Goal: Task Accomplishment & Management: Manage account settings

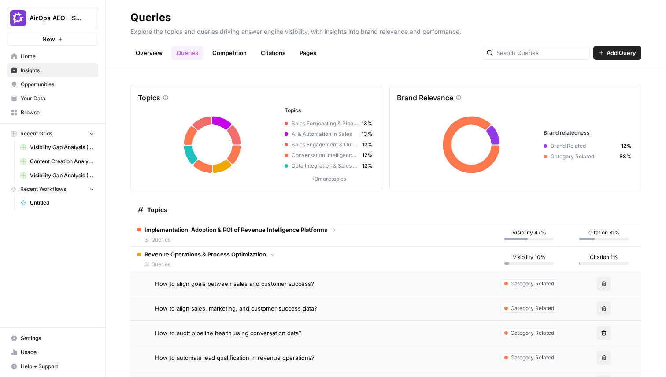
click at [370, 232] on td "Implementation, Adoption & ROI of Revenue Intelligence Platforms 31 Queries" at bounding box center [310, 234] width 361 height 24
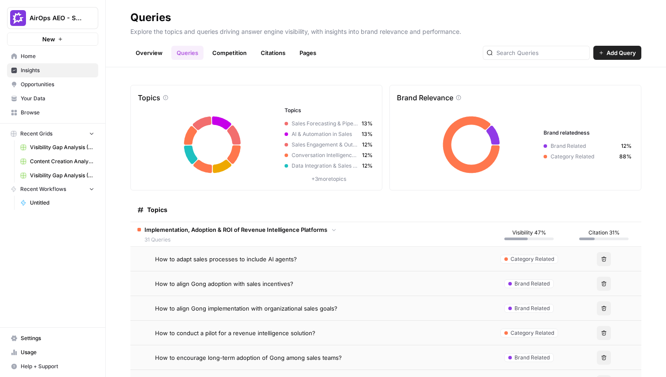
click at [359, 233] on td "Implementation, Adoption & ROI of Revenue Intelligence Platforms 31 Queries" at bounding box center [310, 234] width 361 height 24
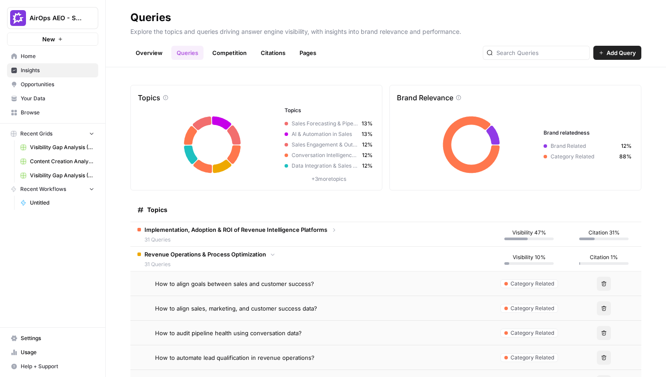
click at [330, 254] on td "Revenue Operations & Process Optimization 31 Queries" at bounding box center [310, 259] width 361 height 24
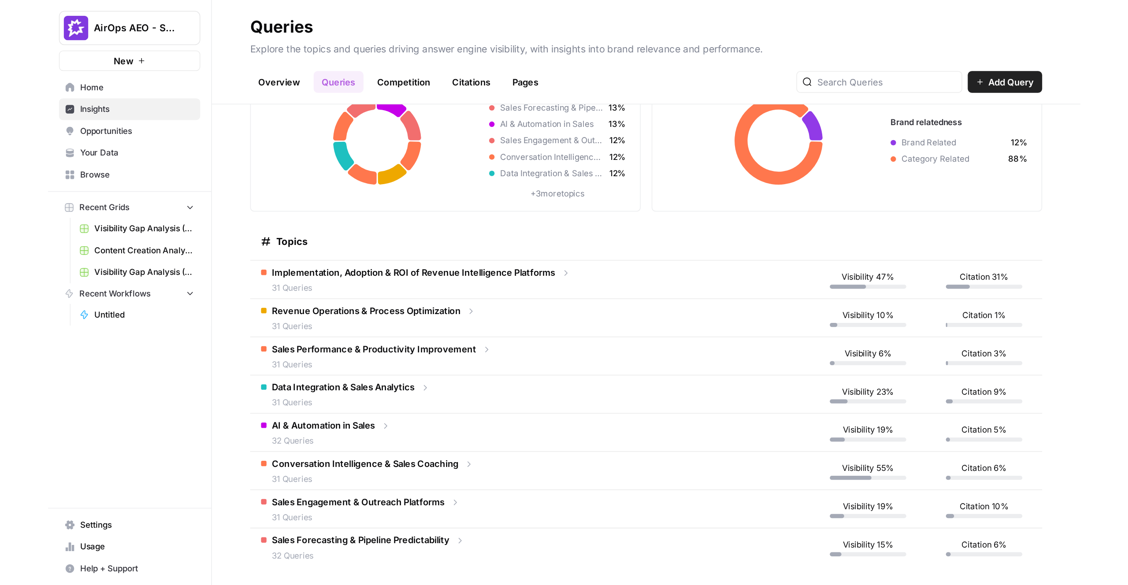
scroll to position [60, 0]
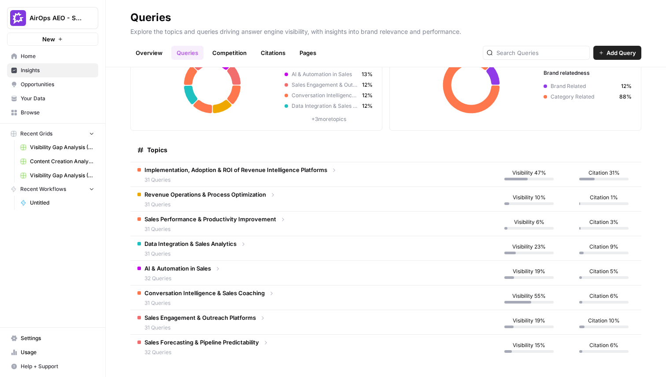
click at [329, 256] on td "Data Integration & Sales Analytics 31 Queries" at bounding box center [310, 249] width 361 height 24
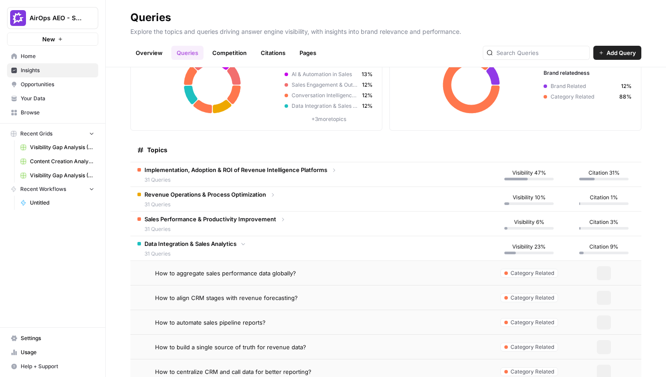
click at [329, 256] on td "Data Integration & Sales Analytics 31 Queries" at bounding box center [310, 249] width 361 height 24
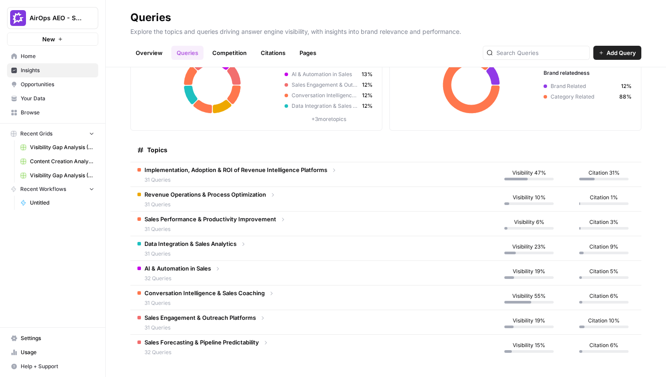
click at [316, 302] on td "Conversation Intelligence & Sales Coaching 31 Queries" at bounding box center [310, 298] width 361 height 24
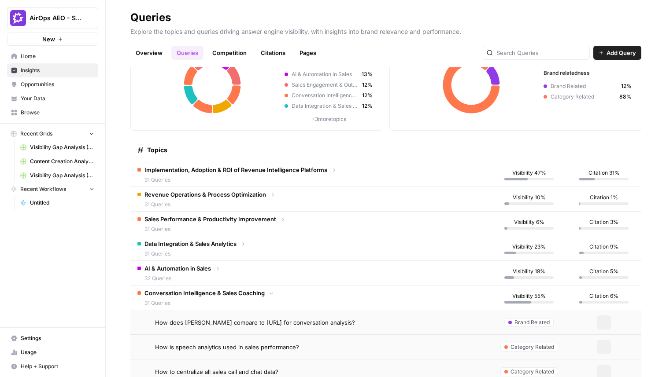
click at [275, 293] on td "Conversation Intelligence & Sales Coaching 31 Queries" at bounding box center [310, 298] width 361 height 24
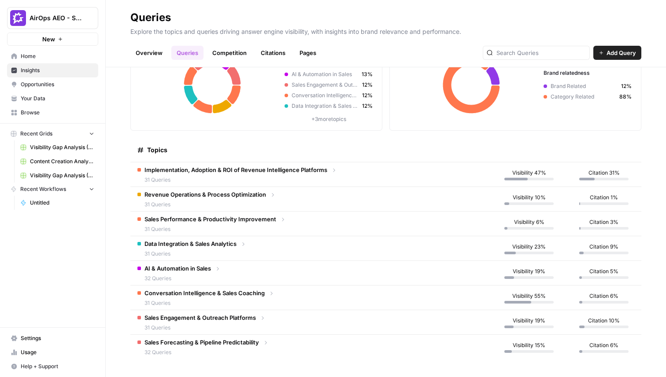
click at [259, 348] on div "Sales Forecasting & Pipeline Predictability 32 Queries" at bounding box center [201, 347] width 115 height 18
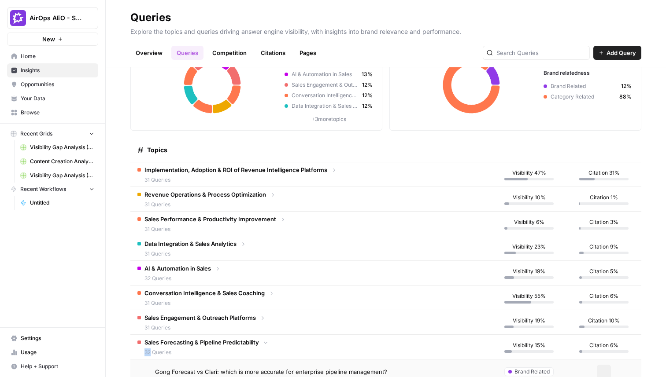
click at [259, 348] on div "Sales Forecasting & Pipeline Predictability 32 Queries" at bounding box center [201, 347] width 115 height 18
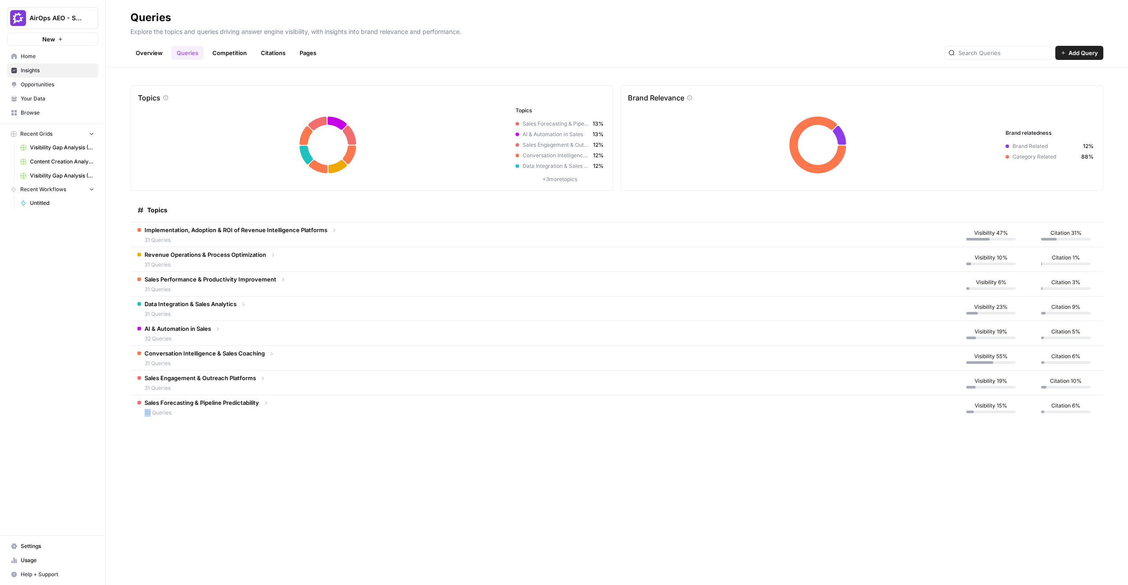
scroll to position [0, 0]
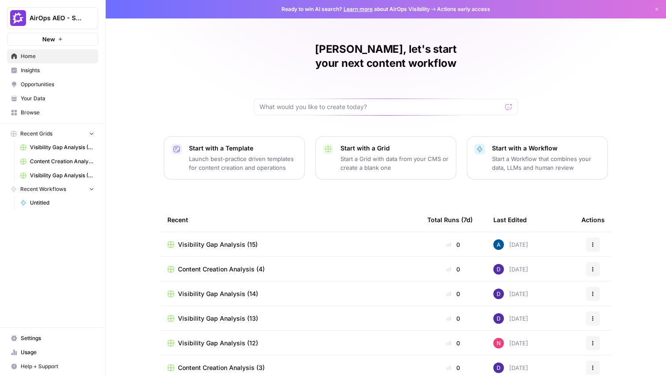
click at [78, 14] on span "AirOps AEO - Single Brand (Gong)" at bounding box center [56, 18] width 53 height 9
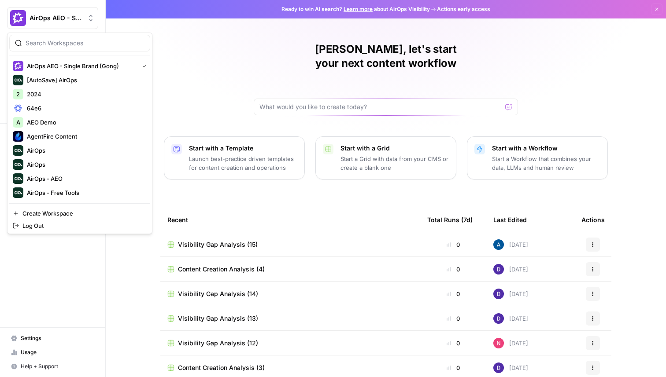
click at [224, 58] on div "Alex, let's start your next content workflow Start with a Template Launch best-…" at bounding box center [386, 209] width 560 height 419
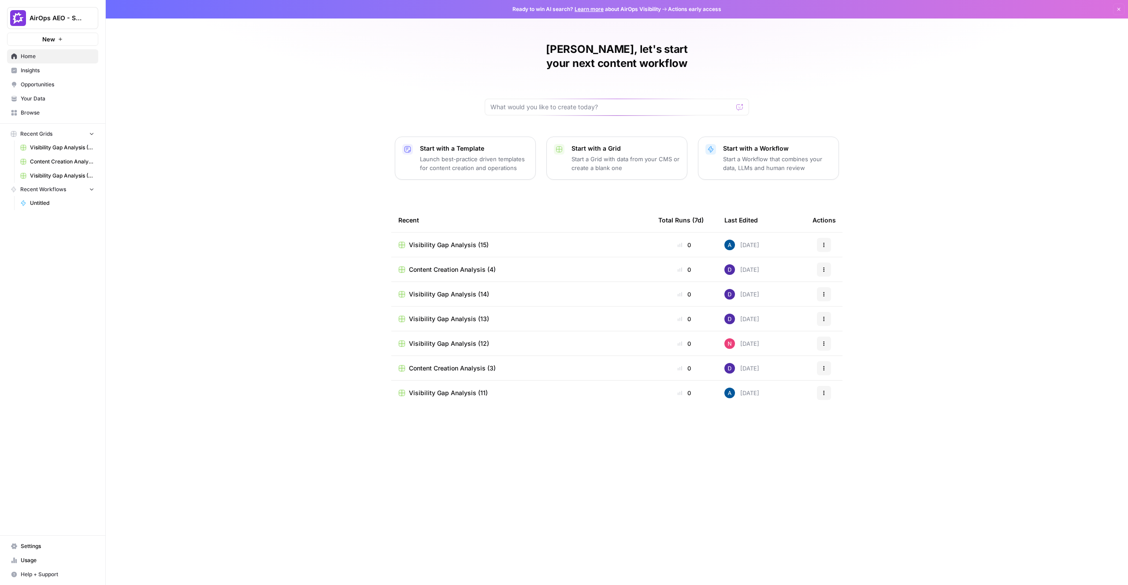
click at [311, 374] on div "Alex, let's start your next content workflow Start with a Template Launch best-…" at bounding box center [617, 292] width 1022 height 585
click at [41, 82] on span "Opportunities" at bounding box center [58, 85] width 74 height 8
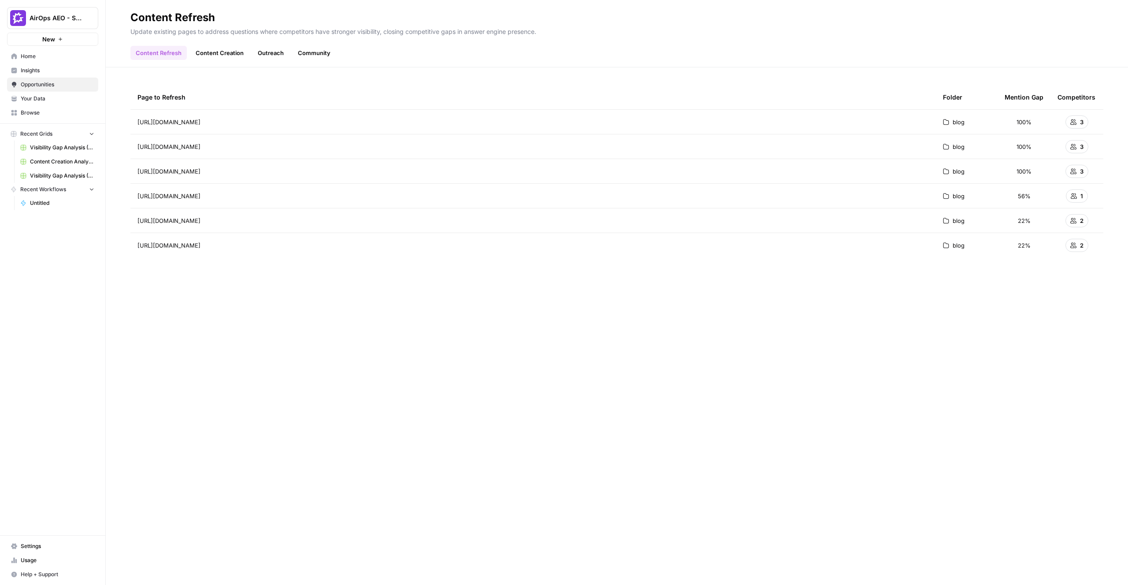
click at [43, 71] on span "Insights" at bounding box center [58, 71] width 74 height 8
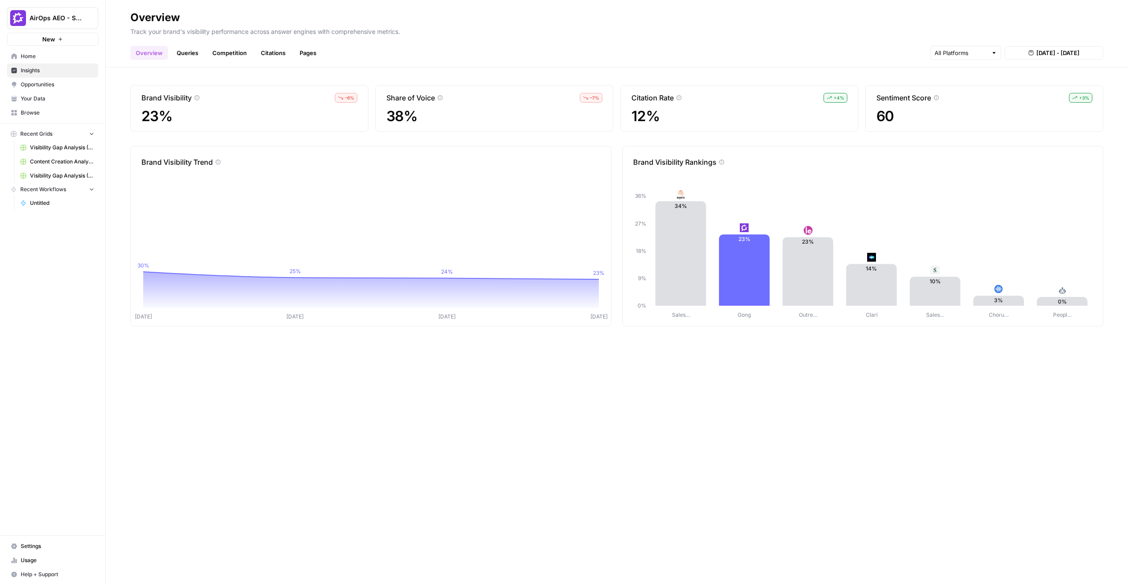
click at [190, 53] on link "Queries" at bounding box center [187, 53] width 32 height 14
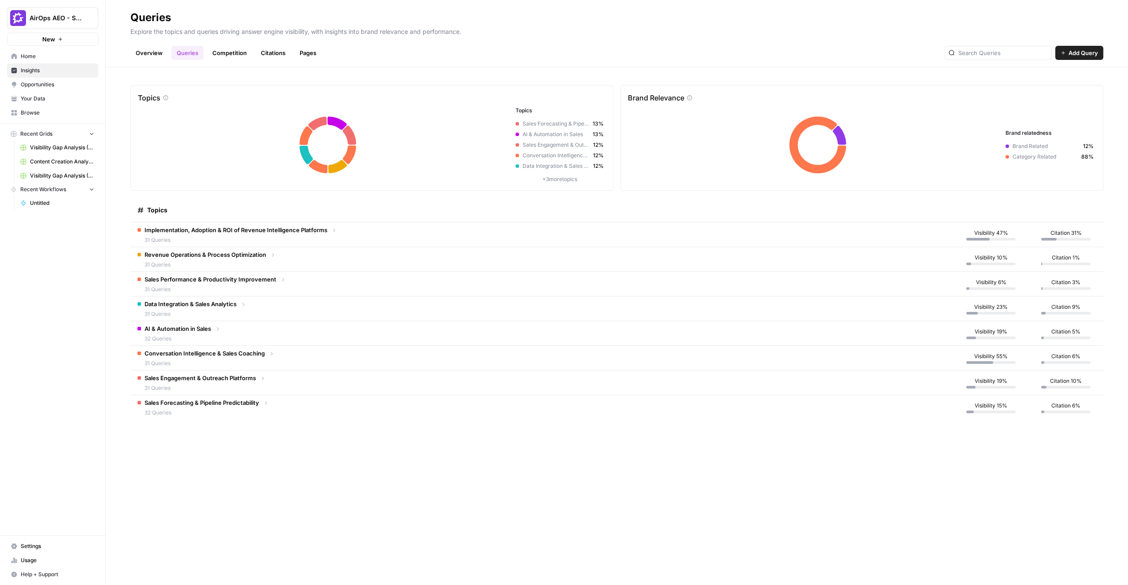
click at [402, 243] on td "Implementation, Adoption & ROI of Revenue Intelligence Platforms 31 Queries" at bounding box center [541, 234] width 823 height 24
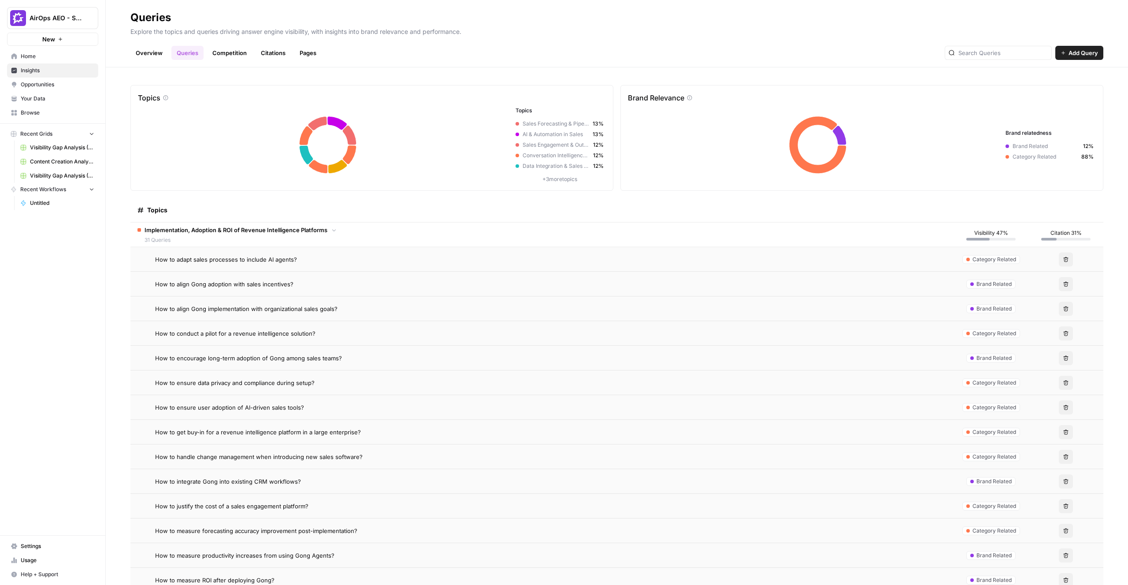
click at [400, 238] on td "Implementation, Adoption & ROI of Revenue Intelligence Platforms 31 Queries" at bounding box center [541, 234] width 823 height 24
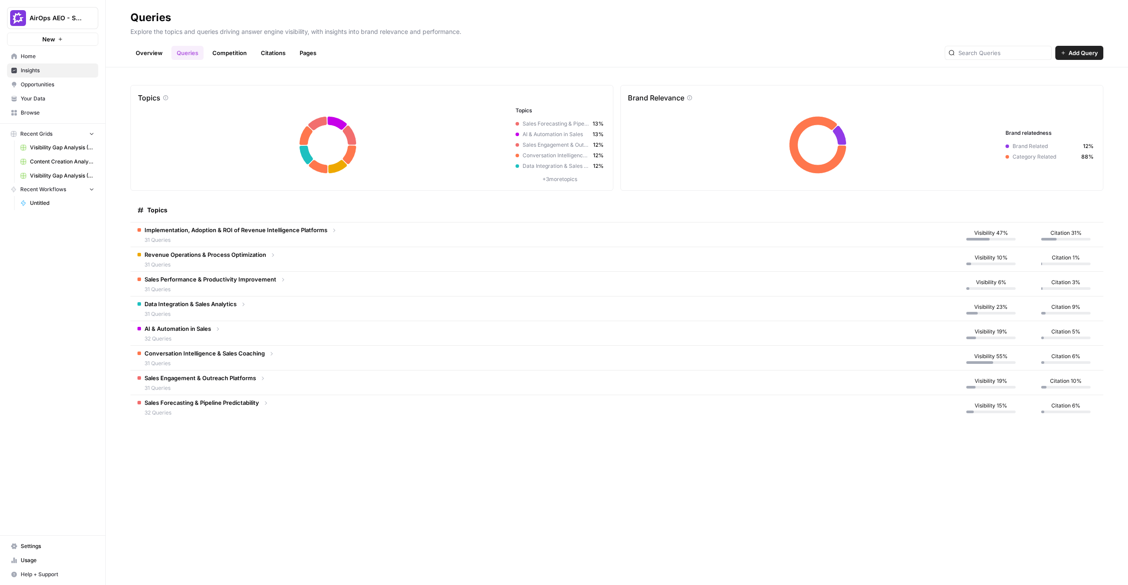
click at [385, 300] on td "Data Integration & Sales Analytics 31 Queries" at bounding box center [541, 308] width 823 height 24
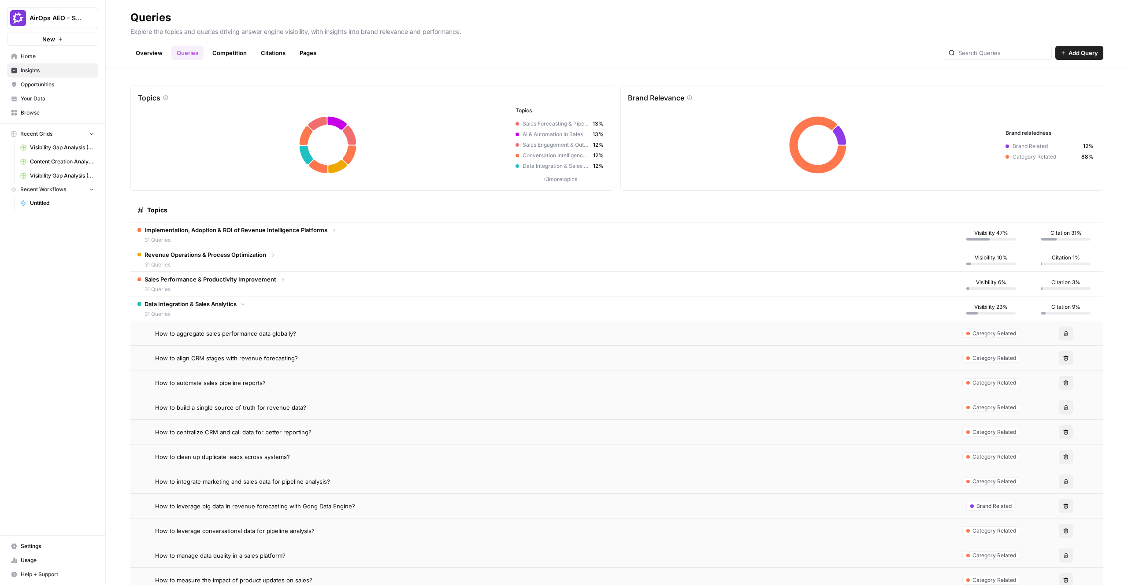
click at [375, 305] on td "Data Integration & Sales Analytics 31 Queries" at bounding box center [541, 308] width 823 height 24
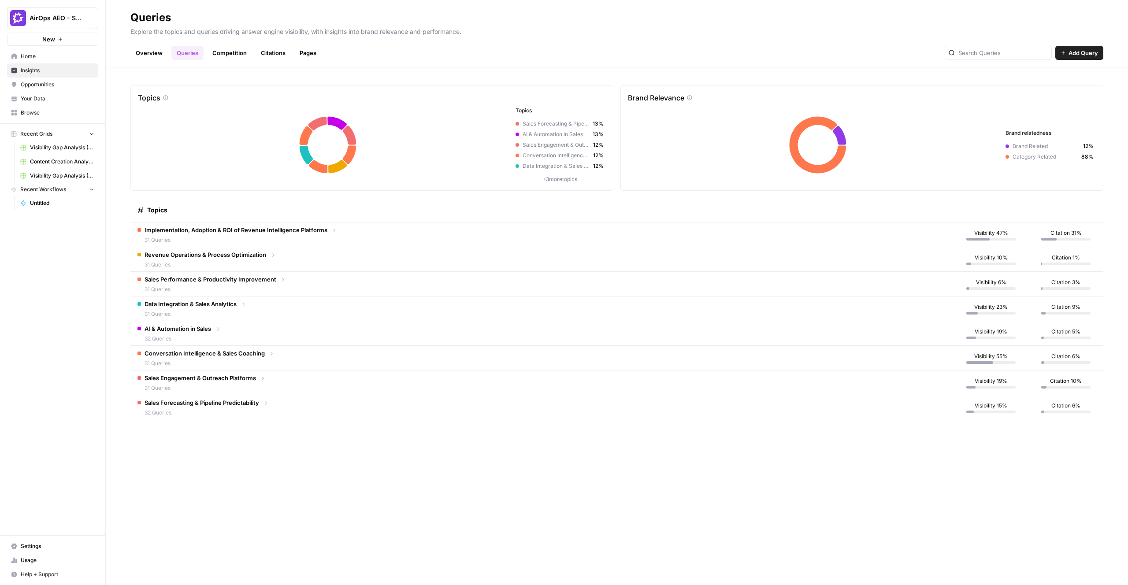
click at [377, 268] on td "Revenue Operations & Process Optimization 31 Queries" at bounding box center [541, 259] width 823 height 24
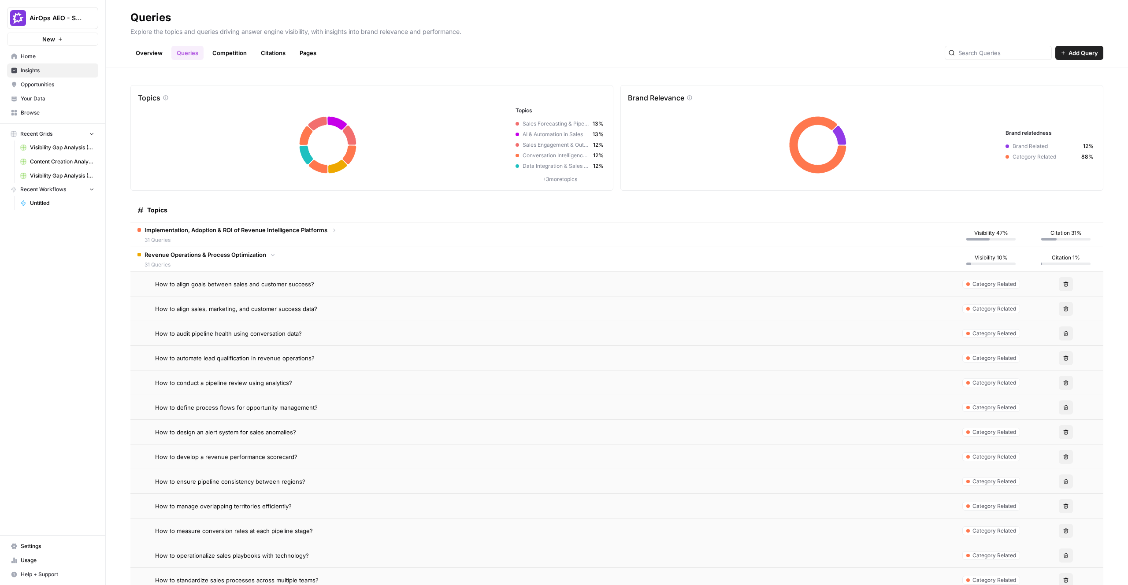
click at [377, 268] on td "Revenue Operations & Process Optimization 31 Queries" at bounding box center [541, 259] width 823 height 24
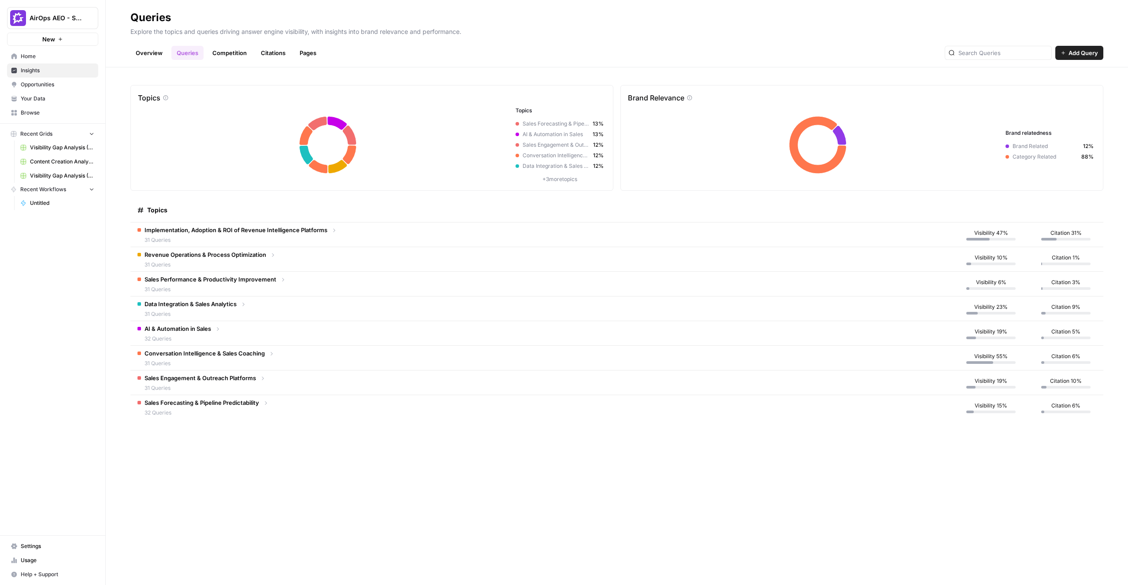
click at [385, 242] on td "Implementation, Adoption & ROI of Revenue Intelligence Platforms 31 Queries" at bounding box center [541, 234] width 823 height 24
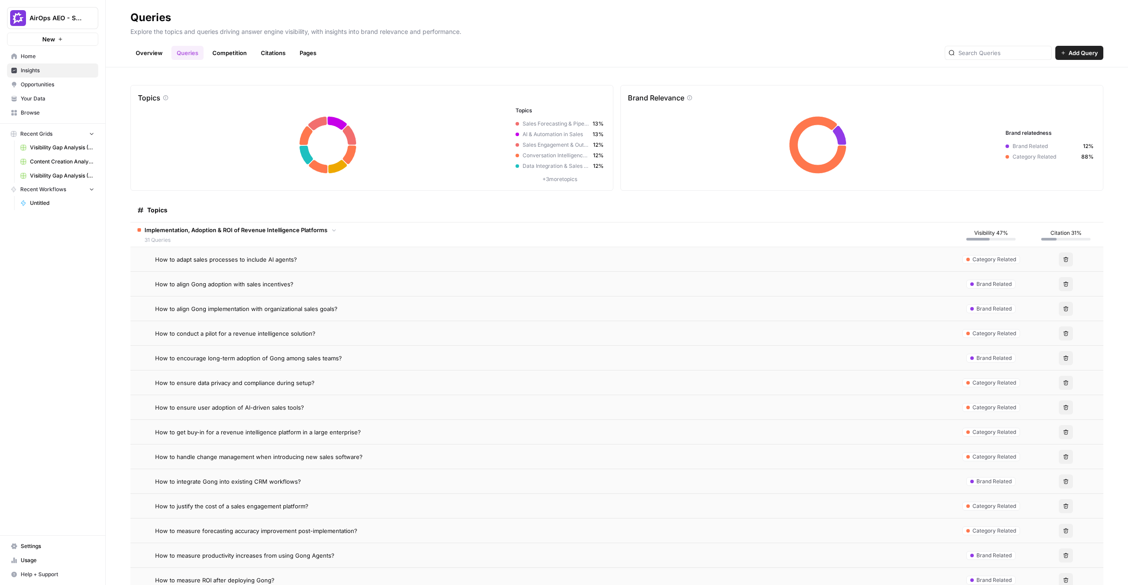
click at [385, 242] on td "Implementation, Adoption & ROI of Revenue Intelligence Platforms 31 Queries" at bounding box center [541, 234] width 823 height 24
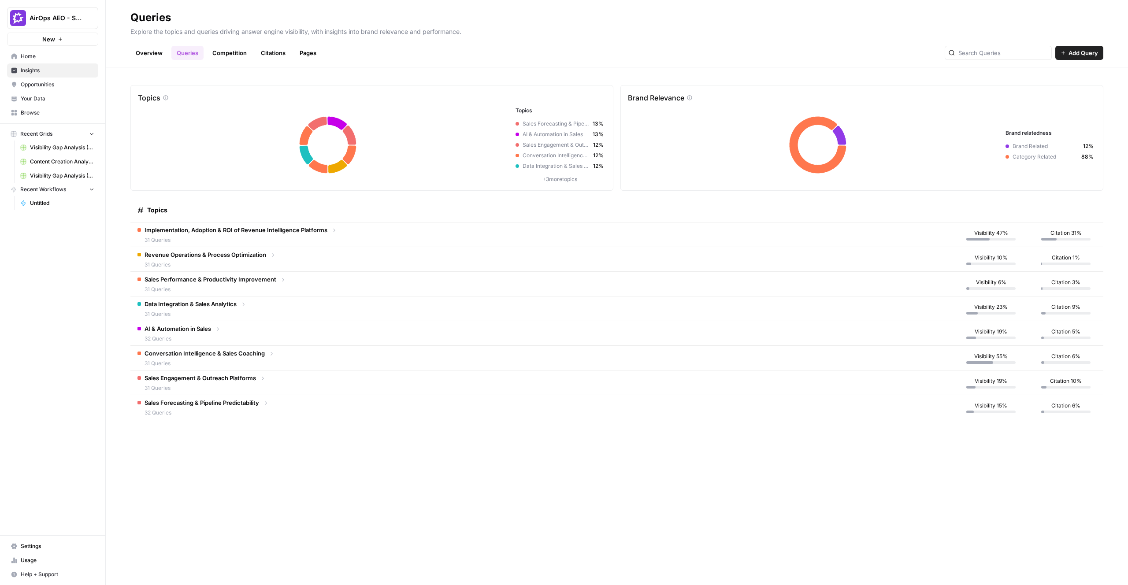
click at [240, 57] on link "Competition" at bounding box center [229, 53] width 45 height 14
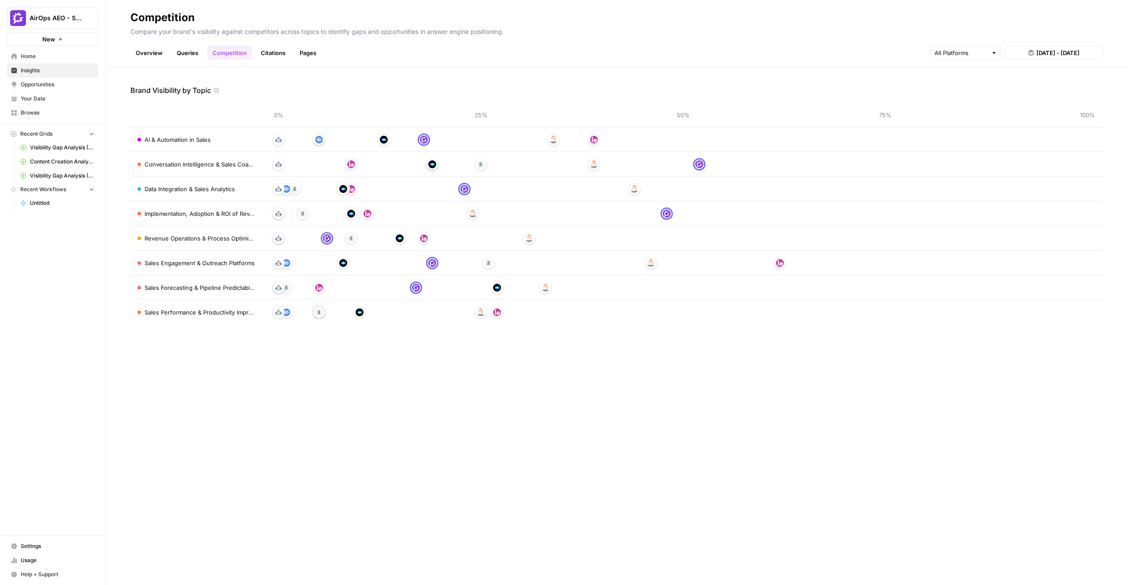
click at [54, 79] on link "Opportunities" at bounding box center [52, 85] width 91 height 14
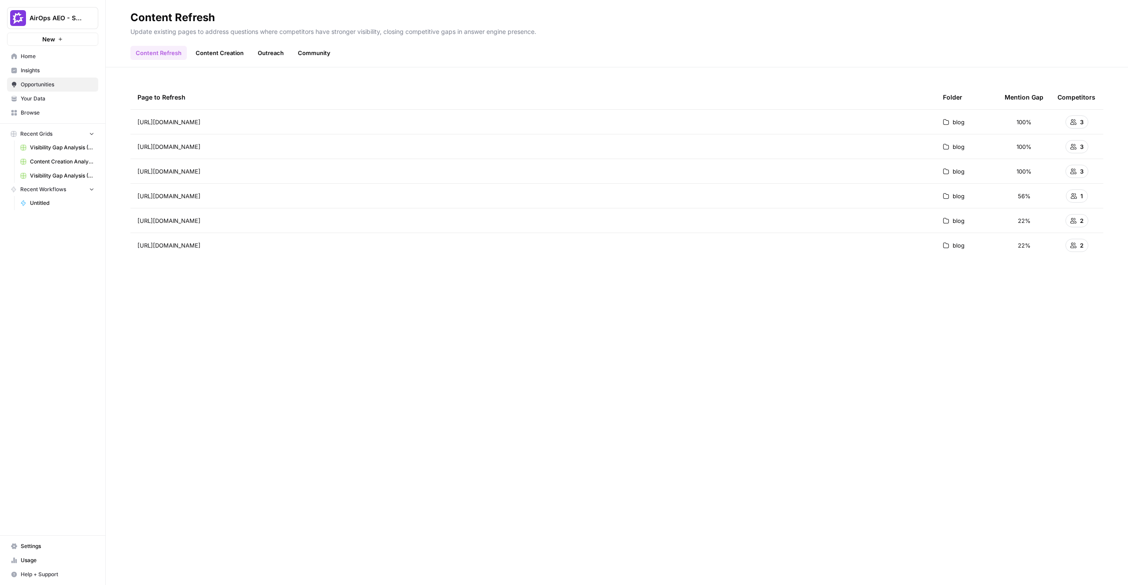
click at [855, 85] on div "Page to Refresh" at bounding box center [532, 97] width 791 height 24
click at [960, 48] on div "Content Refresh Content Creation Outreach Community" at bounding box center [616, 49] width 973 height 21
click at [1078, 122] on div "3" at bounding box center [1076, 121] width 23 height 13
click at [947, 247] on icon at bounding box center [946, 245] width 6 height 6
click at [54, 104] on link "Your Data" at bounding box center [52, 99] width 91 height 14
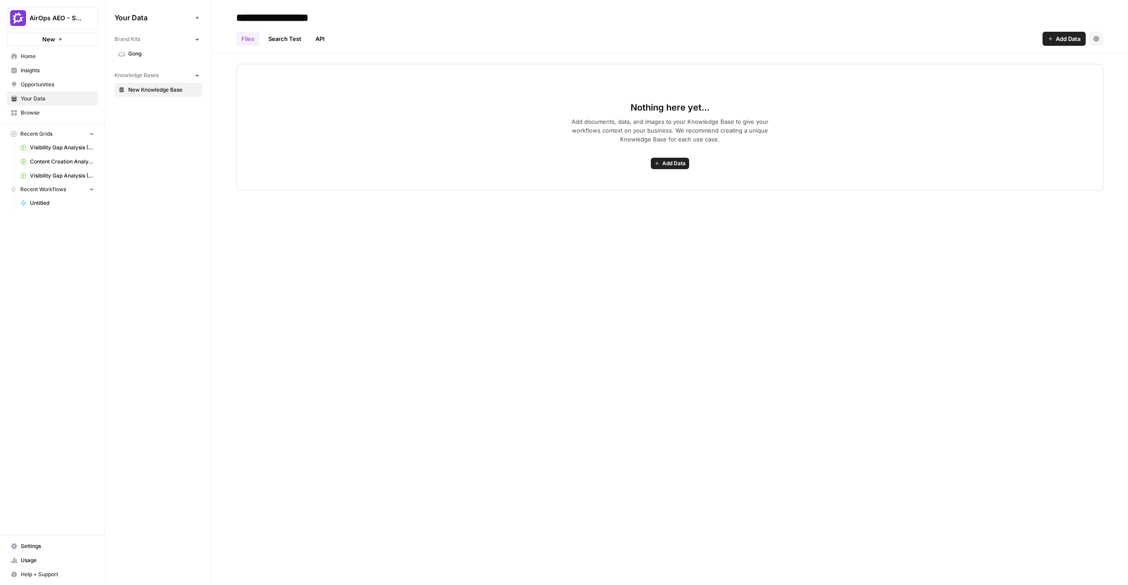
click at [49, 112] on span "Browse" at bounding box center [58, 113] width 74 height 8
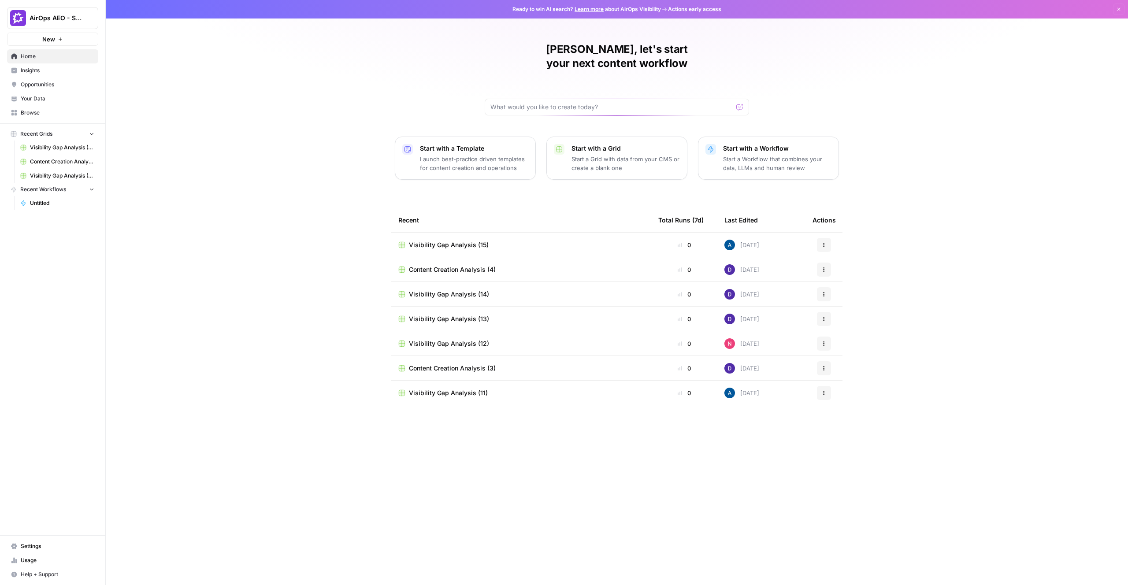
click at [46, 101] on span "Your Data" at bounding box center [58, 99] width 74 height 8
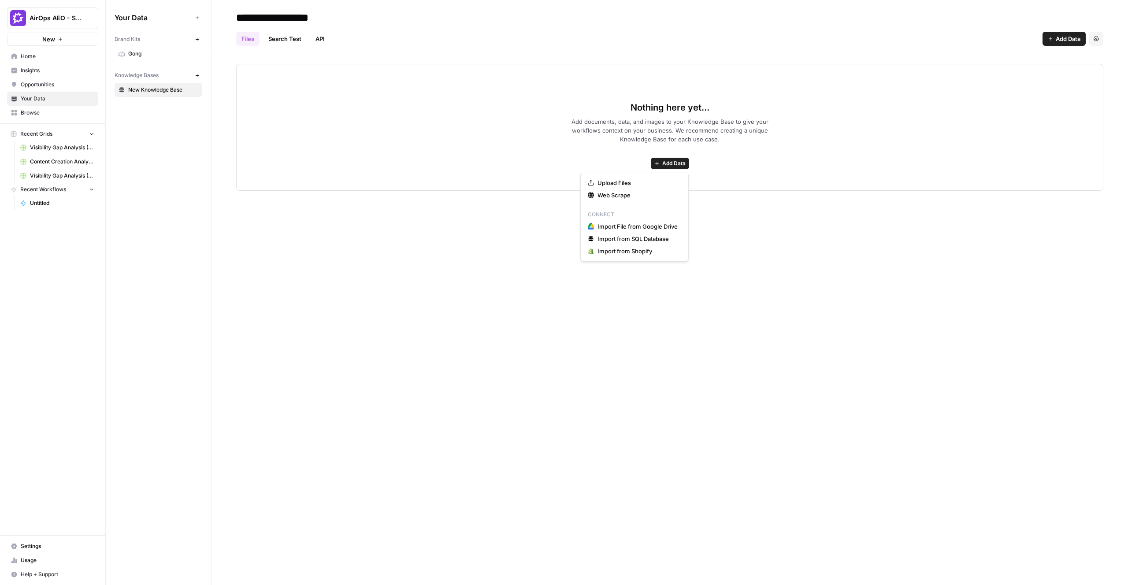
click at [661, 163] on button "Add Data" at bounding box center [670, 163] width 38 height 11
click at [632, 179] on span "Upload Files" at bounding box center [637, 182] width 80 height 9
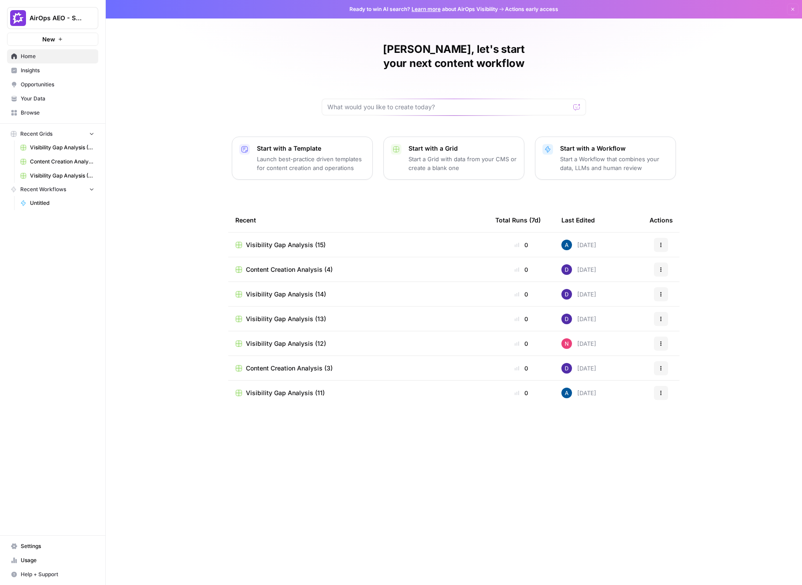
click at [283, 240] on span "Visibility Gap Analysis (15)" at bounding box center [286, 244] width 80 height 9
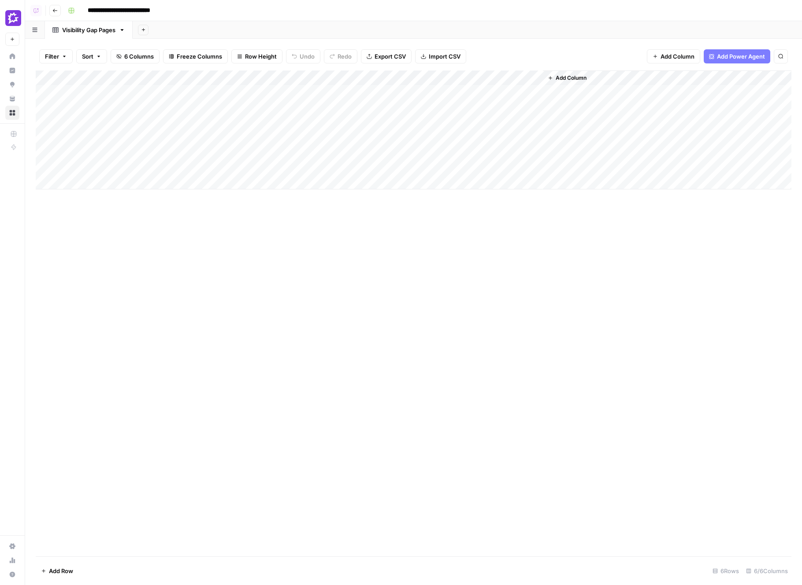
click at [14, 20] on img "Workspace: AirOps AEO - Single Brand (Gong)" at bounding box center [13, 18] width 16 height 16
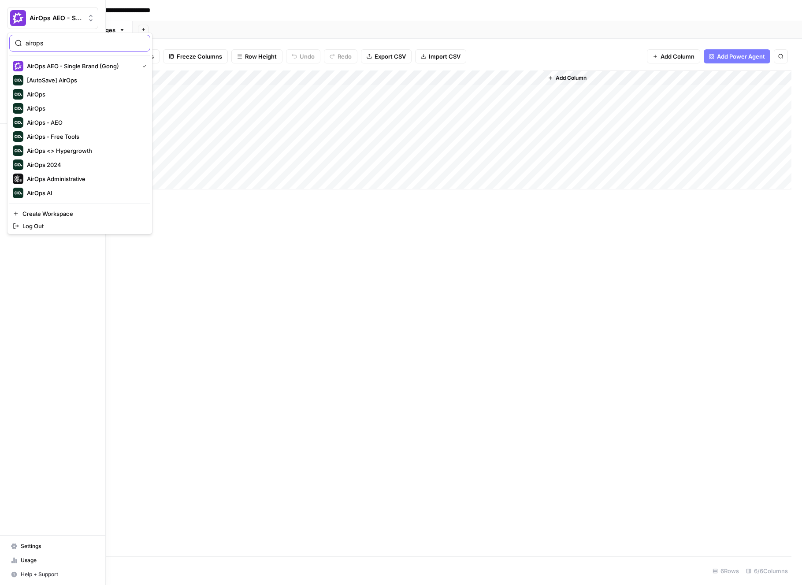
click at [57, 46] on input "airops" at bounding box center [85, 43] width 119 height 9
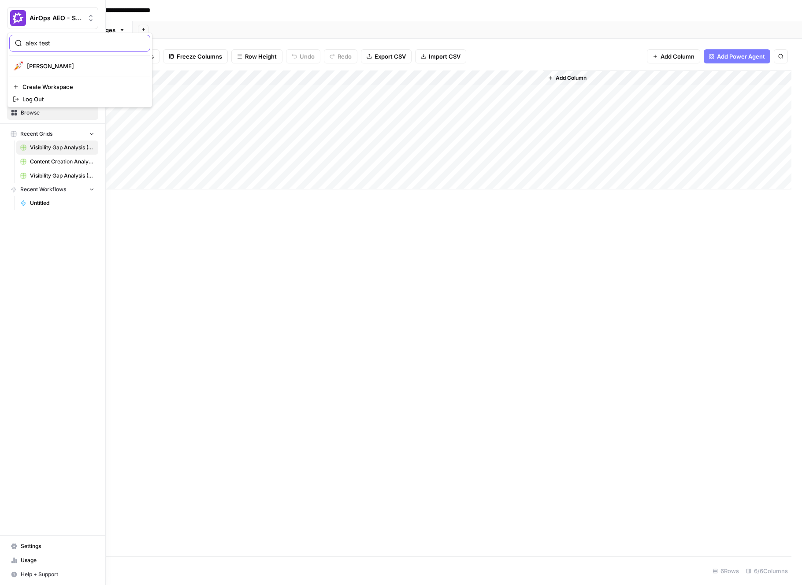
type input "alex test"
click at [54, 63] on span "[PERSON_NAME]" at bounding box center [85, 66] width 116 height 9
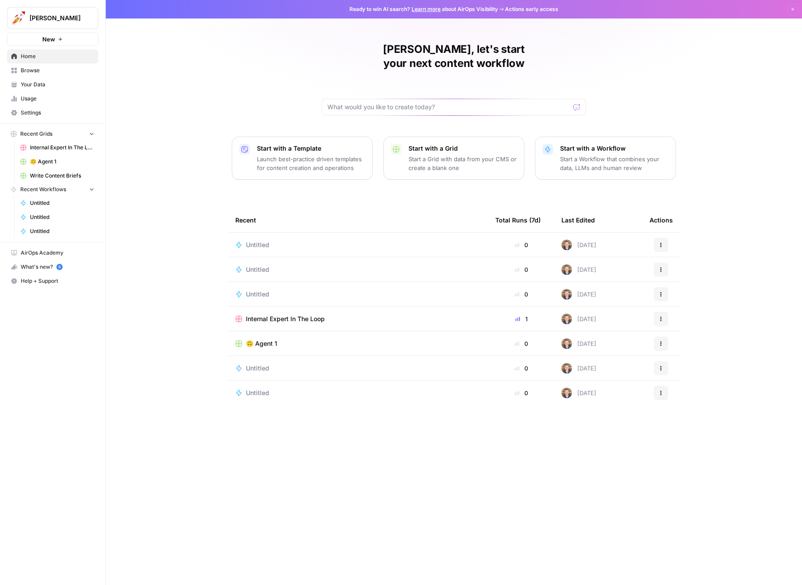
click at [41, 39] on button "New" at bounding box center [52, 39] width 91 height 13
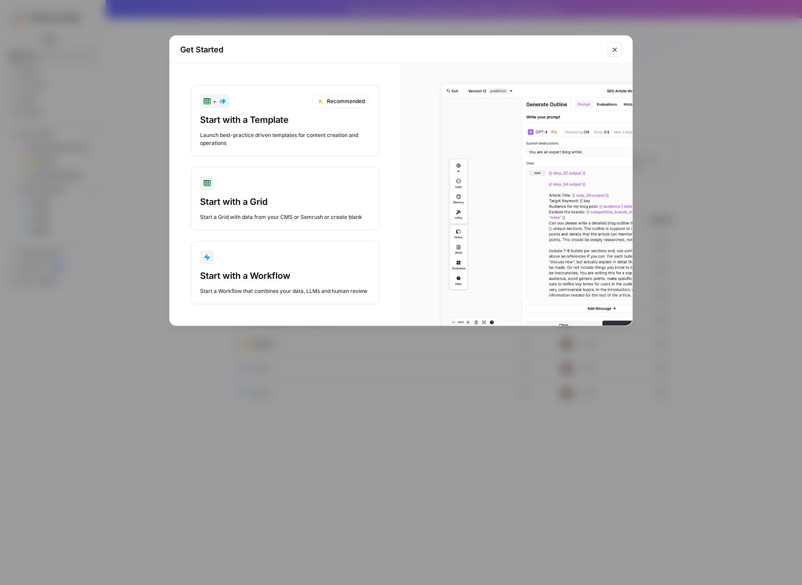
click at [262, 263] on div "button" at bounding box center [285, 257] width 170 height 14
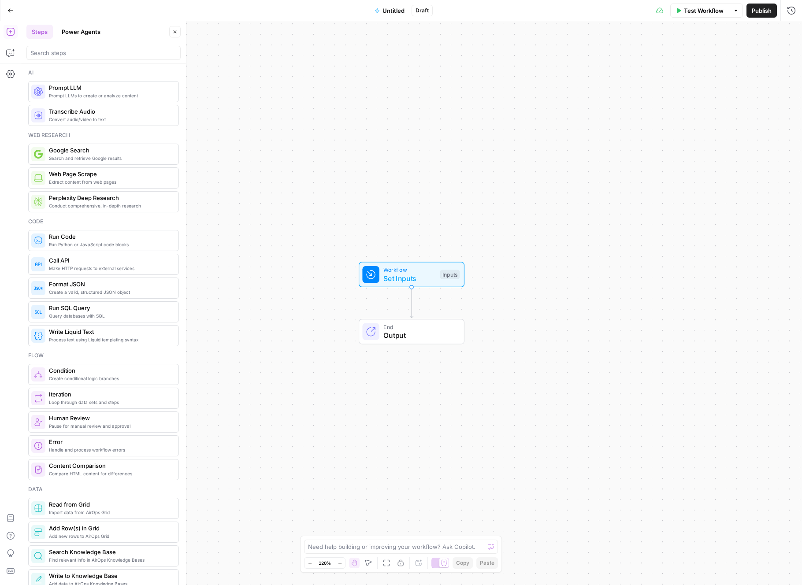
click at [8, 12] on icon "button" at bounding box center [10, 10] width 6 height 6
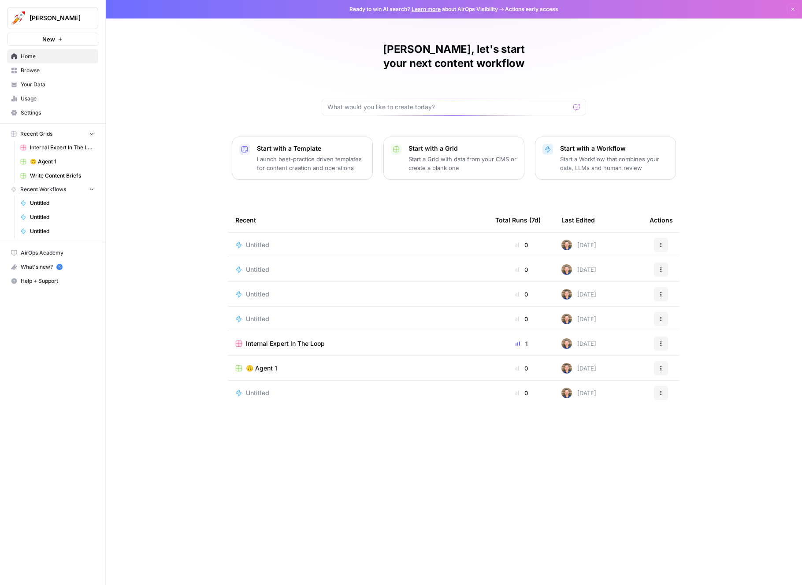
click at [53, 42] on span "New" at bounding box center [48, 39] width 13 height 9
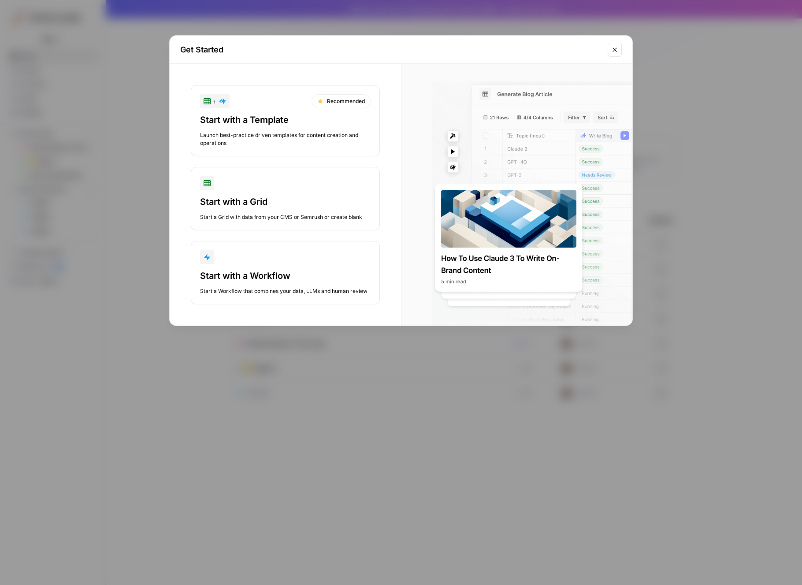
click at [127, 178] on div "Get Started + Recommended Start with a Template Launch best-practice driven tem…" at bounding box center [401, 292] width 802 height 585
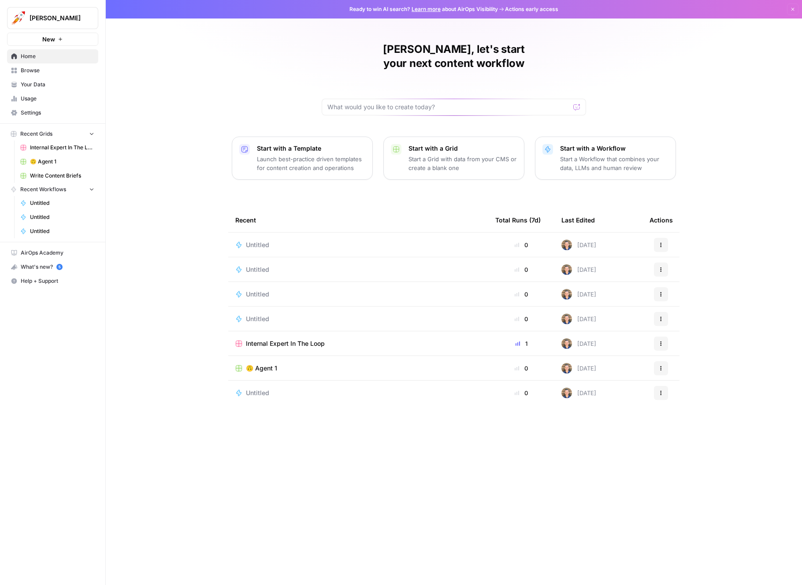
click at [41, 82] on span "Your Data" at bounding box center [58, 85] width 74 height 8
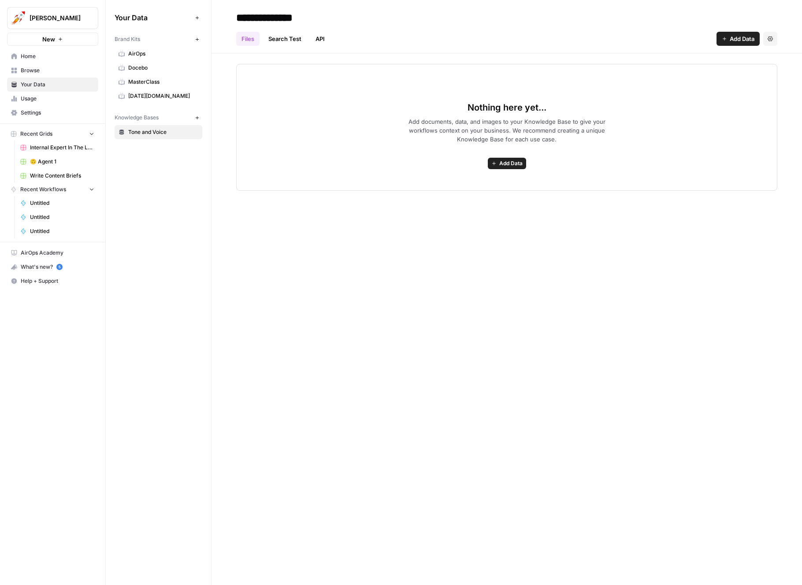
click at [141, 63] on link "Docebo" at bounding box center [159, 68] width 88 height 14
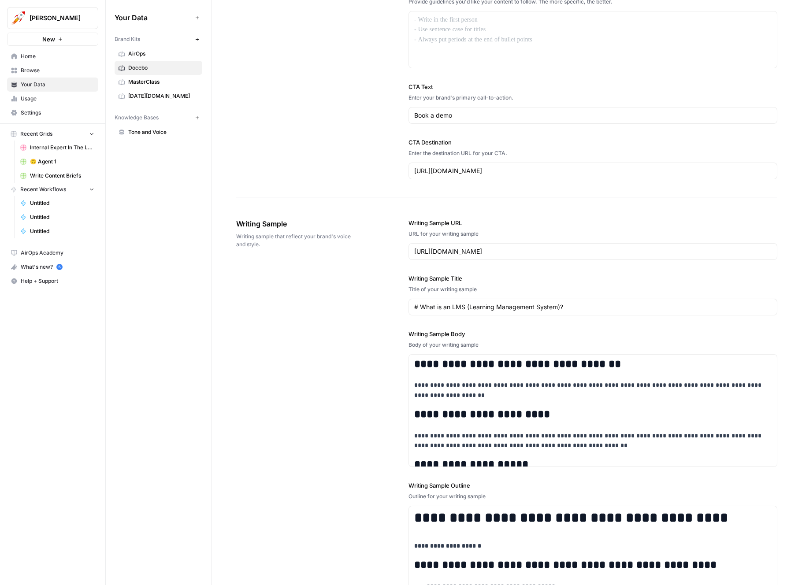
scroll to position [907, 0]
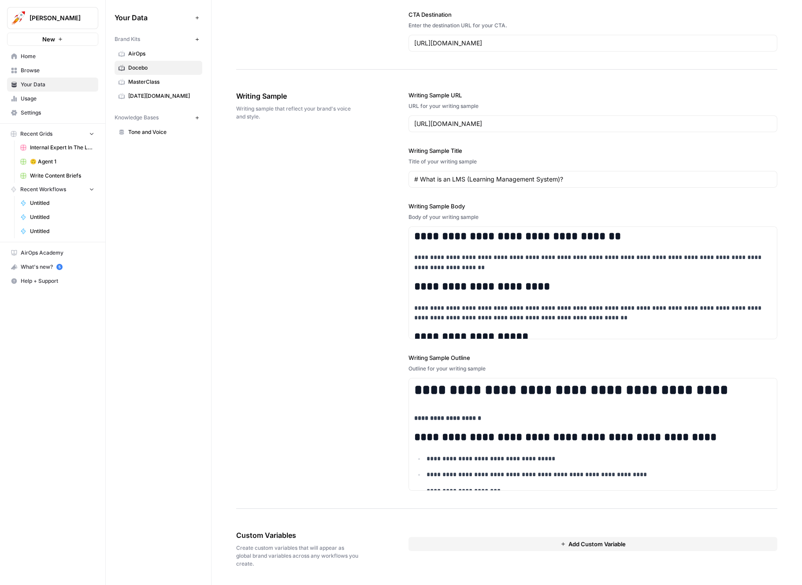
click at [518, 538] on button "Add Custom Variable" at bounding box center [592, 544] width 369 height 14
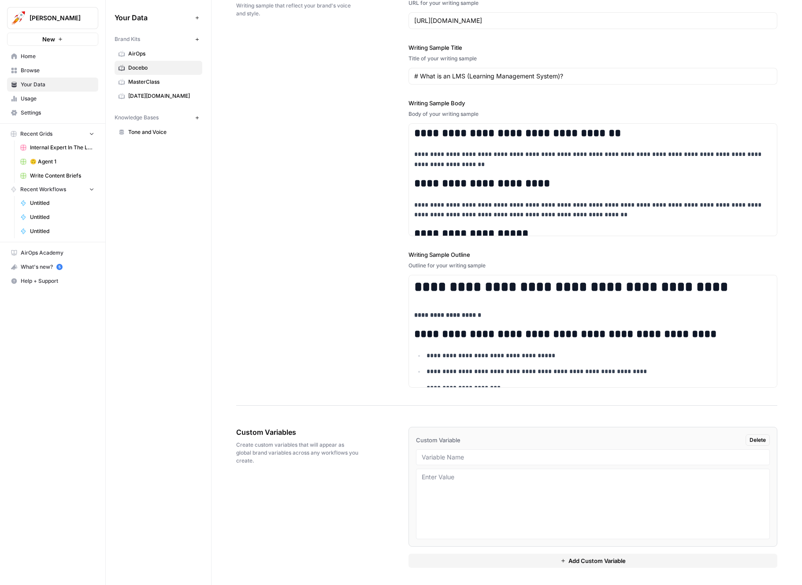
click at [514, 465] on li "Custom Variable Delete" at bounding box center [592, 487] width 369 height 120
click at [523, 461] on div at bounding box center [593, 457] width 354 height 16
click at [535, 454] on input "text" at bounding box center [593, 457] width 342 height 8
type input "[PERSON_NAME]"
click at [536, 484] on textarea at bounding box center [593, 504] width 342 height 63
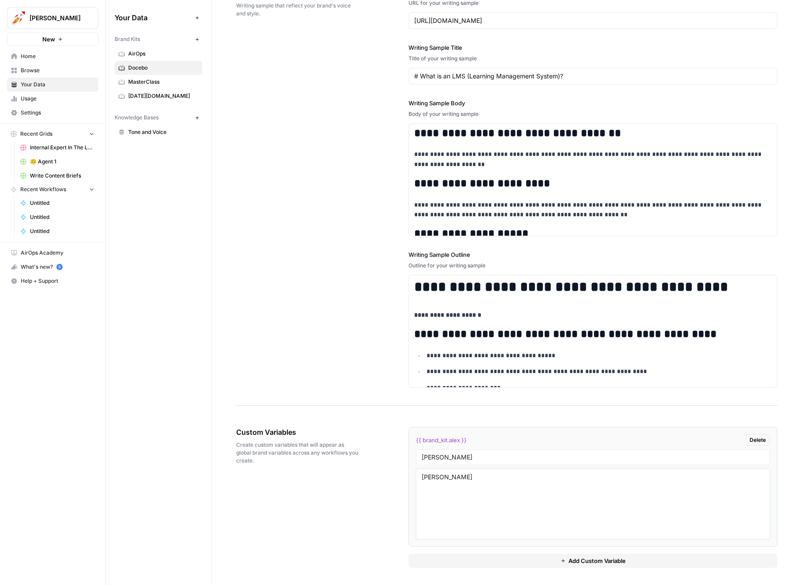
type textarea "[PERSON_NAME]"
click at [345, 489] on div "Custom Variables Create custom variables that will appear as global brand varia…" at bounding box center [506, 497] width 541 height 176
click at [365, 359] on div "**********" at bounding box center [506, 188] width 541 height 436
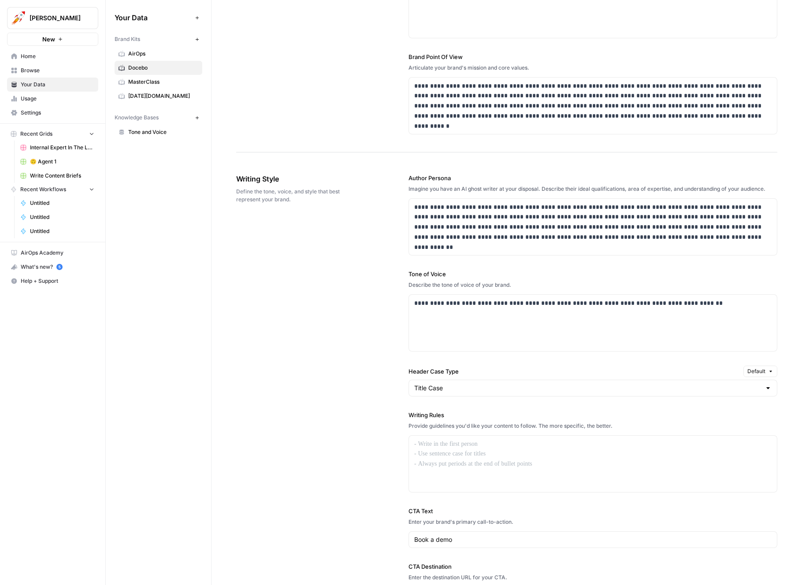
scroll to position [0, 0]
